Goal: Navigation & Orientation: Go to known website

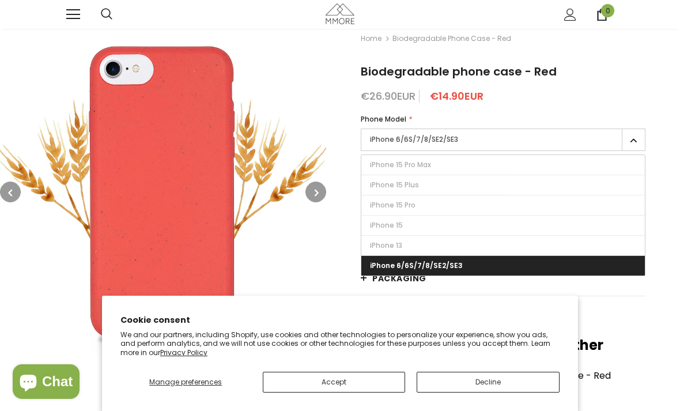
scroll to position [17, 0]
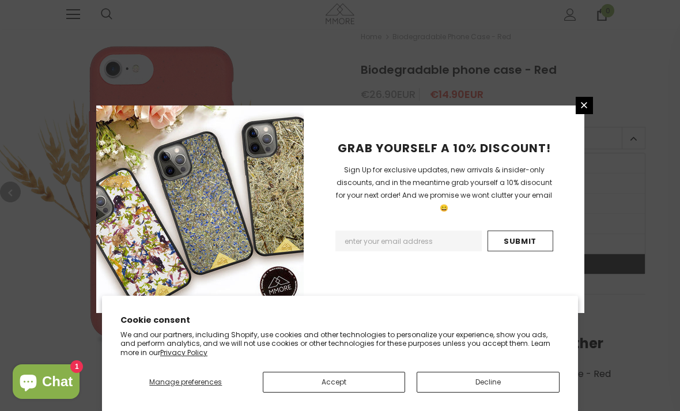
click at [583, 110] on icon at bounding box center [584, 105] width 10 height 10
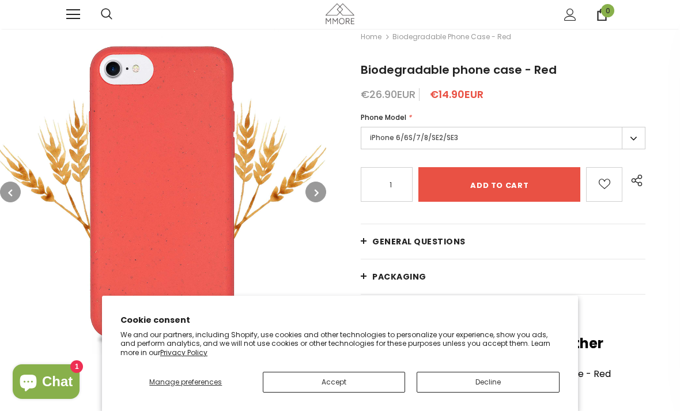
scroll to position [0, 0]
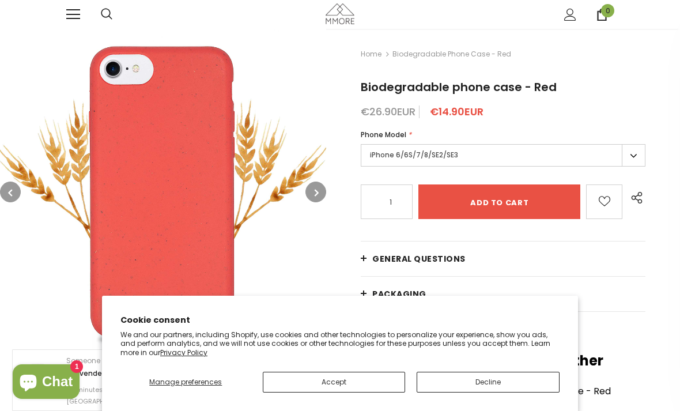
click at [73, 10] on span at bounding box center [73, 9] width 14 height 1
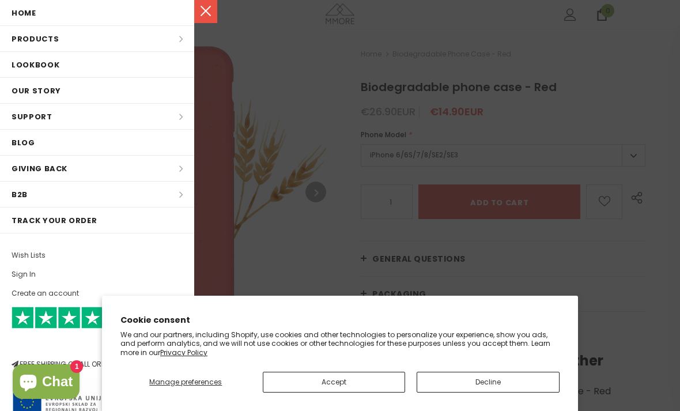
click at [183, 37] on li "Products Products All Products All Collections BUNDLES Organic Collection Wood …" at bounding box center [97, 39] width 194 height 26
click at [176, 47] on li "Products Products All Products All Collections BUNDLES Organic Collection Wood …" at bounding box center [97, 39] width 194 height 26
click at [135, 32] on li "Products Products All Products All Collections BUNDLES Organic Collection Wood …" at bounding box center [97, 39] width 194 height 26
click at [477, 374] on button "Decline" at bounding box center [487, 381] width 143 height 21
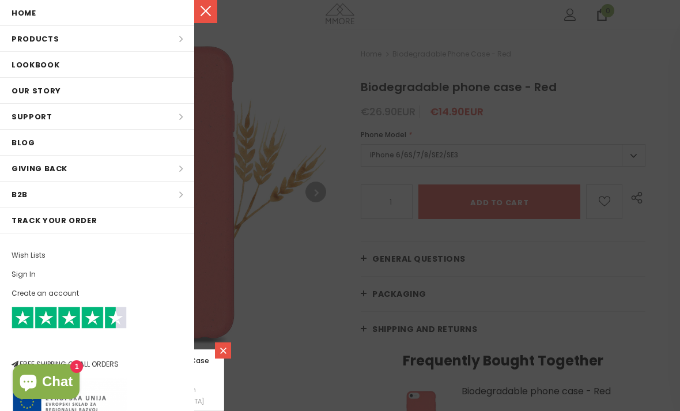
click at [36, 39] on li "Products Products All Products All Collections BUNDLES Organic Collection Wood …" at bounding box center [97, 39] width 194 height 26
click at [40, 39] on li "Products Products All Products All Collections BUNDLES Organic Collection Wood …" at bounding box center [97, 39] width 194 height 26
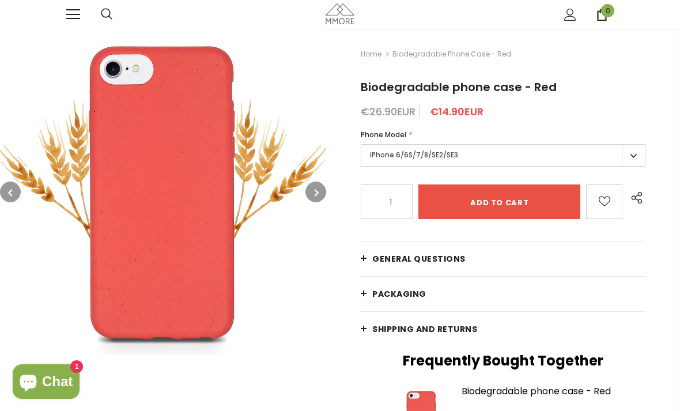
click at [71, 10] on span at bounding box center [73, 9] width 14 height 1
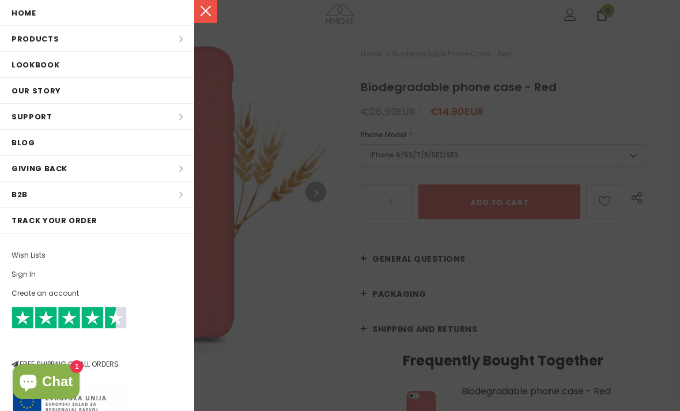
click at [37, 33] on li "Products Products All Products All Collections BUNDLES Organic Collection Wood …" at bounding box center [97, 39] width 194 height 26
click at [32, 24] on link "Home" at bounding box center [97, 12] width 194 height 25
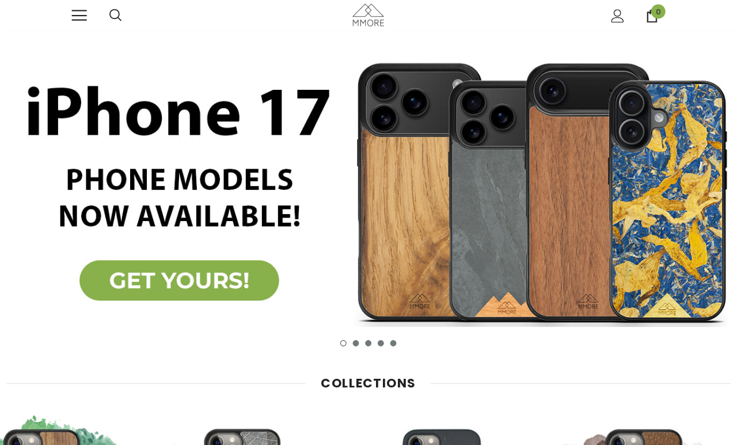
scroll to position [5, 0]
